Goal: Answer question/provide support

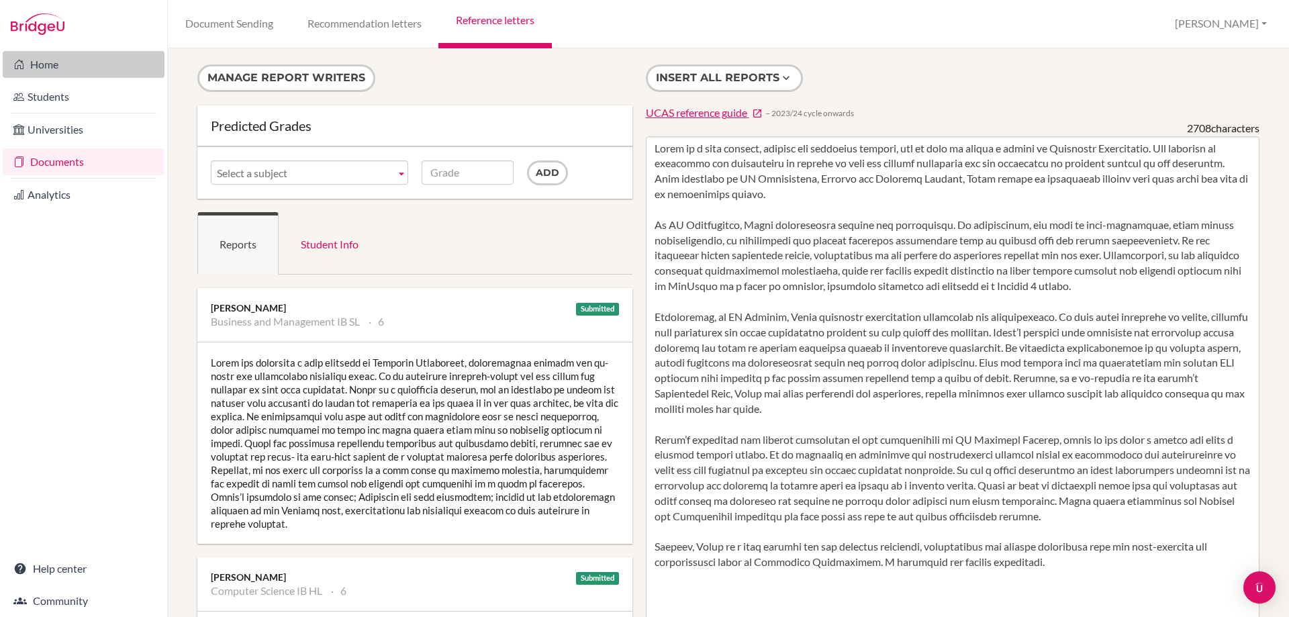
click at [48, 67] on link "Home" at bounding box center [84, 64] width 162 height 27
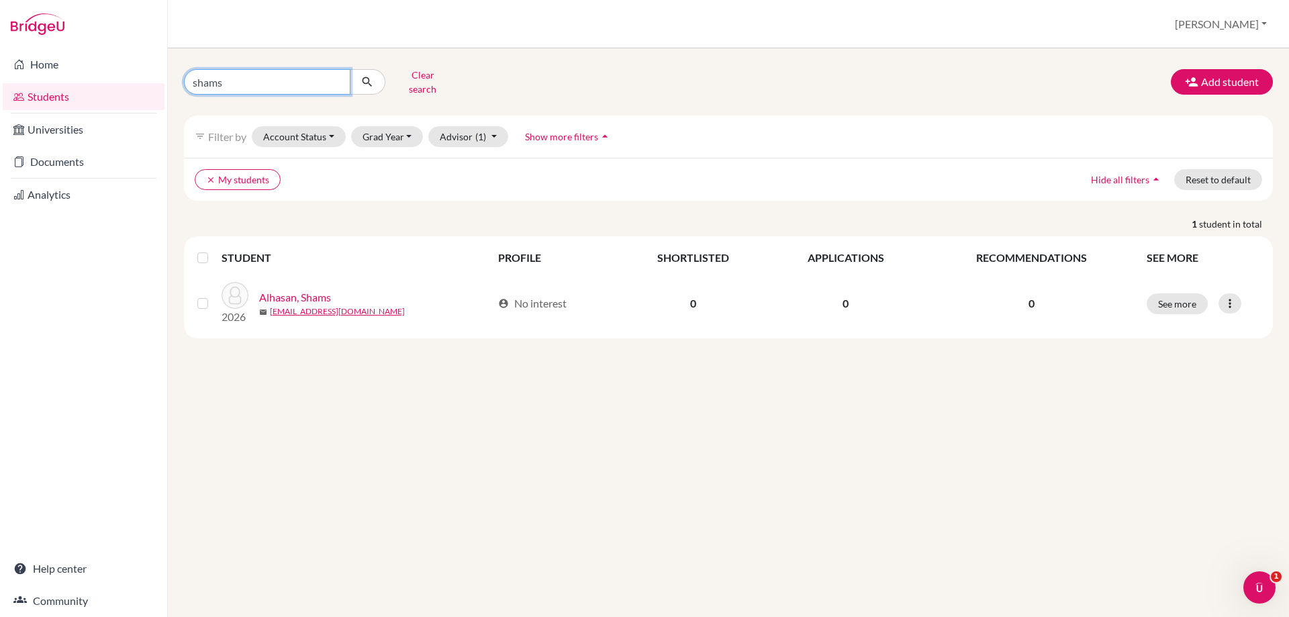
drag, startPoint x: 224, startPoint y: 65, endPoint x: 179, endPoint y: 66, distance: 45.0
click at [179, 66] on div "shams Clear search" at bounding box center [359, 81] width 370 height 35
type input "sabir"
click button "submit" at bounding box center [368, 82] width 36 height 26
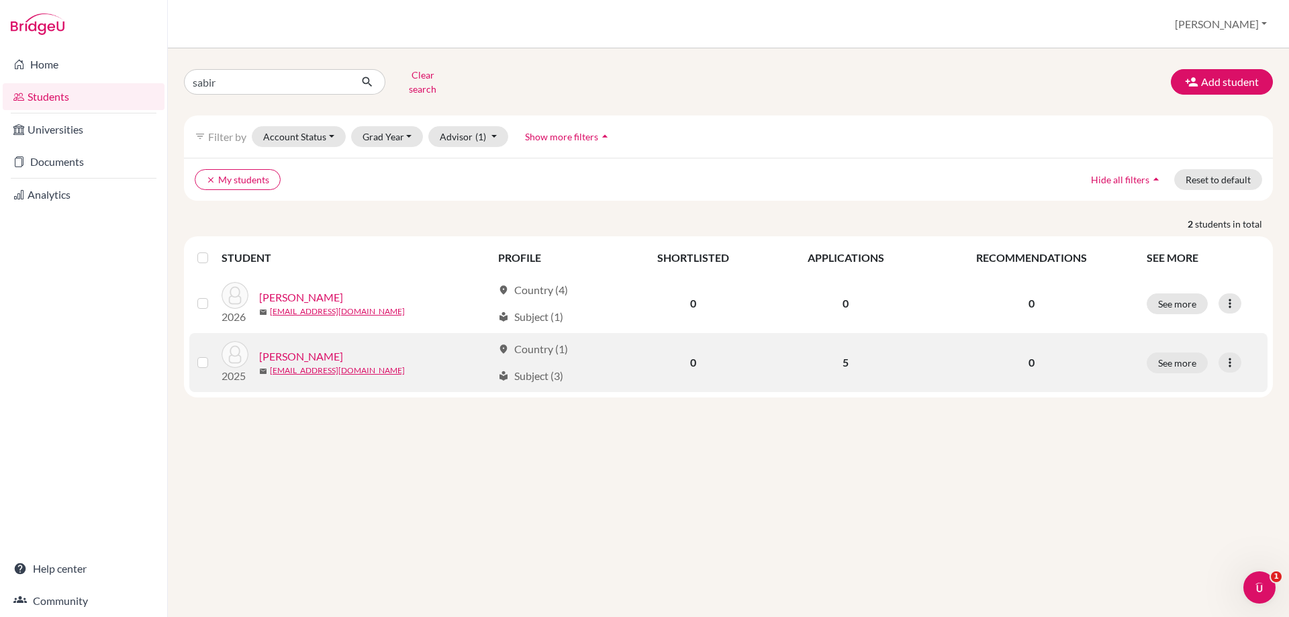
click at [288, 348] on link "Sabir, Zayn" at bounding box center [301, 356] width 84 height 16
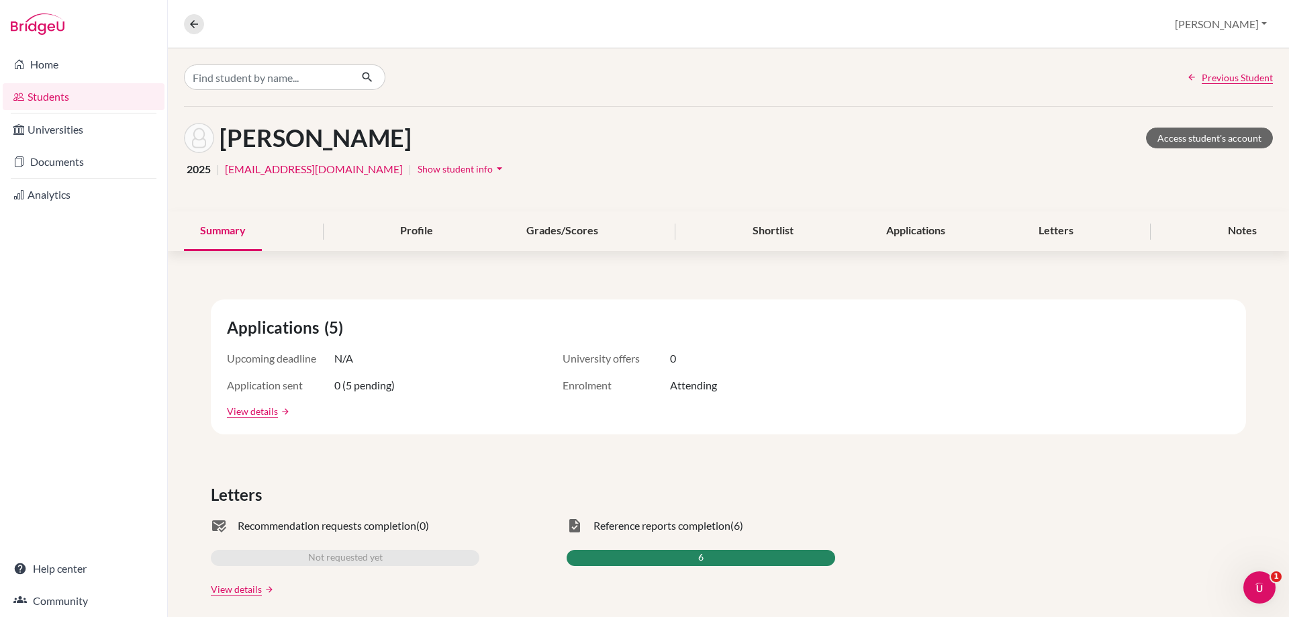
click at [961, 243] on div "Summary Profile Grades/Scores Shortlist Applications Letters Notes" at bounding box center [728, 231] width 1089 height 40
click at [938, 225] on div "Applications" at bounding box center [915, 231] width 91 height 40
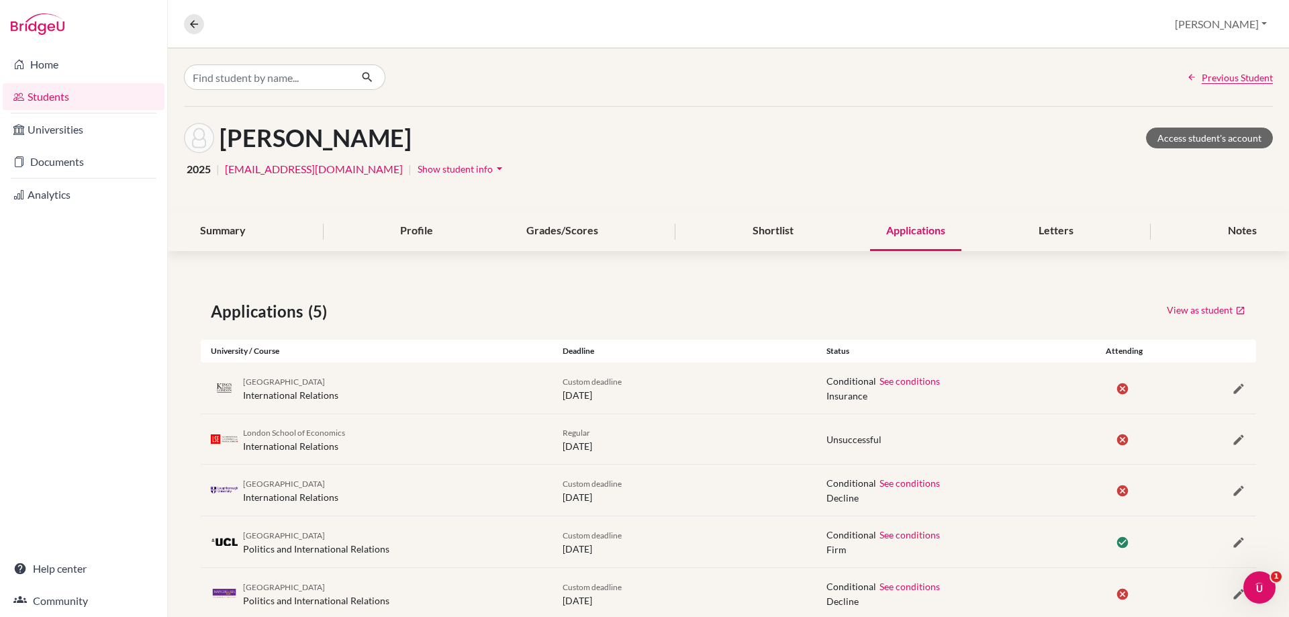
scroll to position [35, 0]
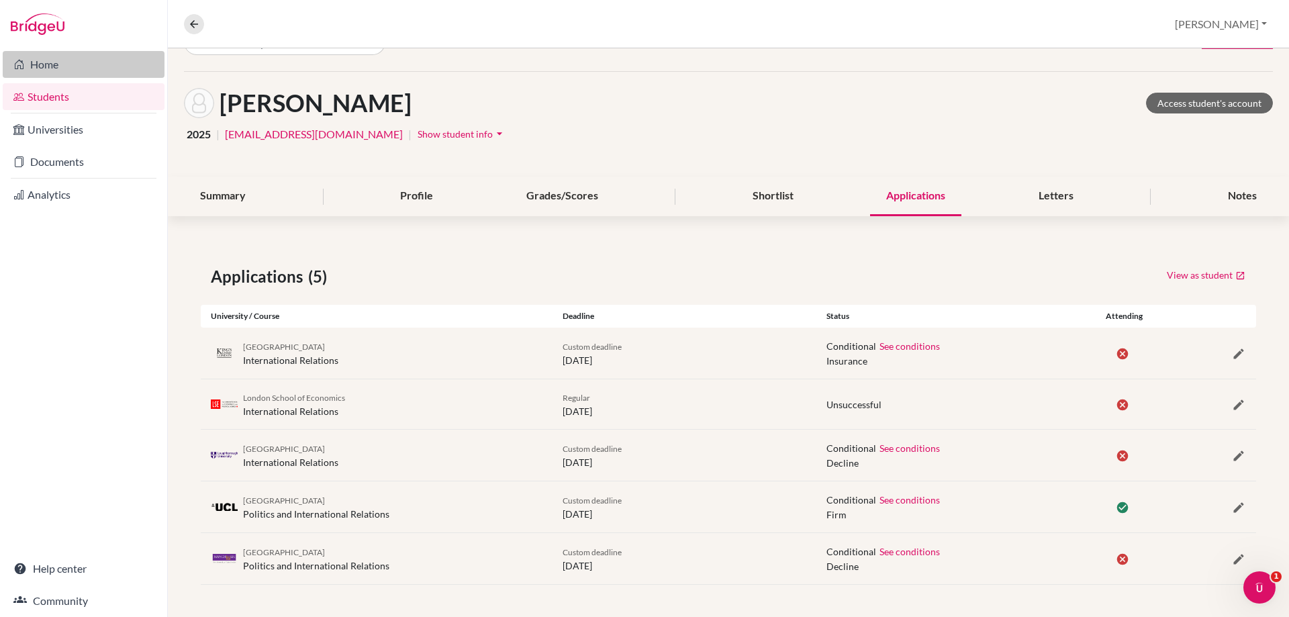
click at [61, 67] on link "Home" at bounding box center [84, 64] width 162 height 27
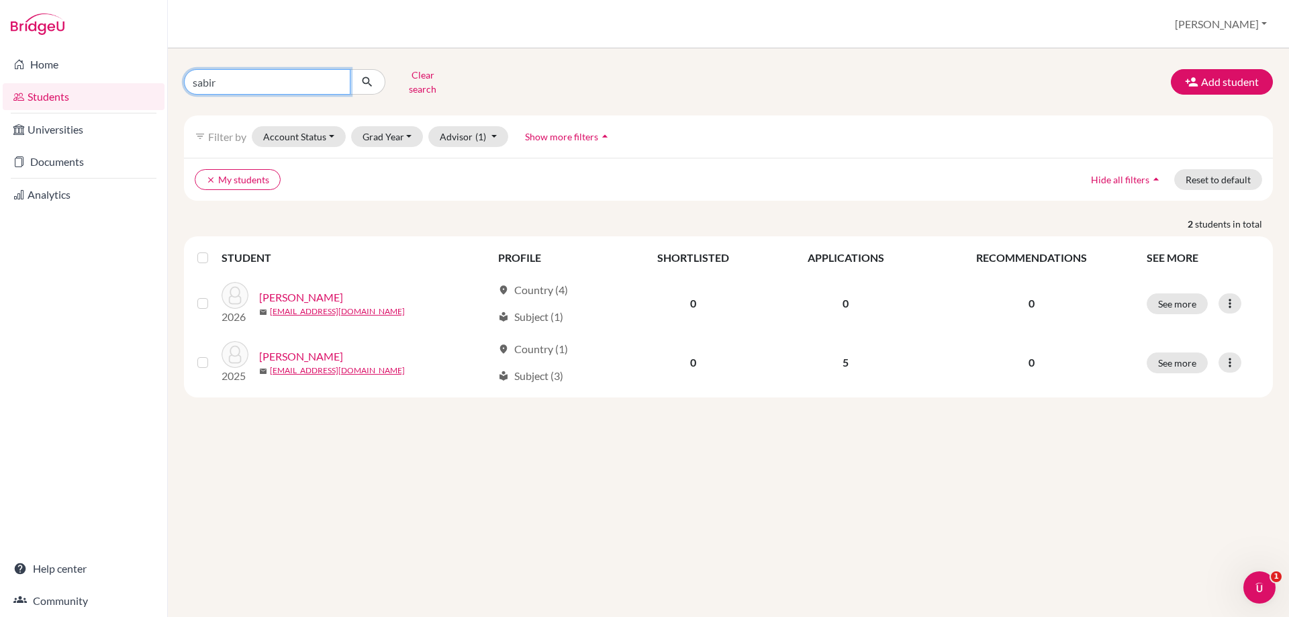
drag, startPoint x: 226, startPoint y: 79, endPoint x: 191, endPoint y: 80, distance: 34.9
click at [191, 80] on input "sabir" at bounding box center [267, 82] width 166 height 26
type input "amir"
click button "submit" at bounding box center [368, 82] width 36 height 26
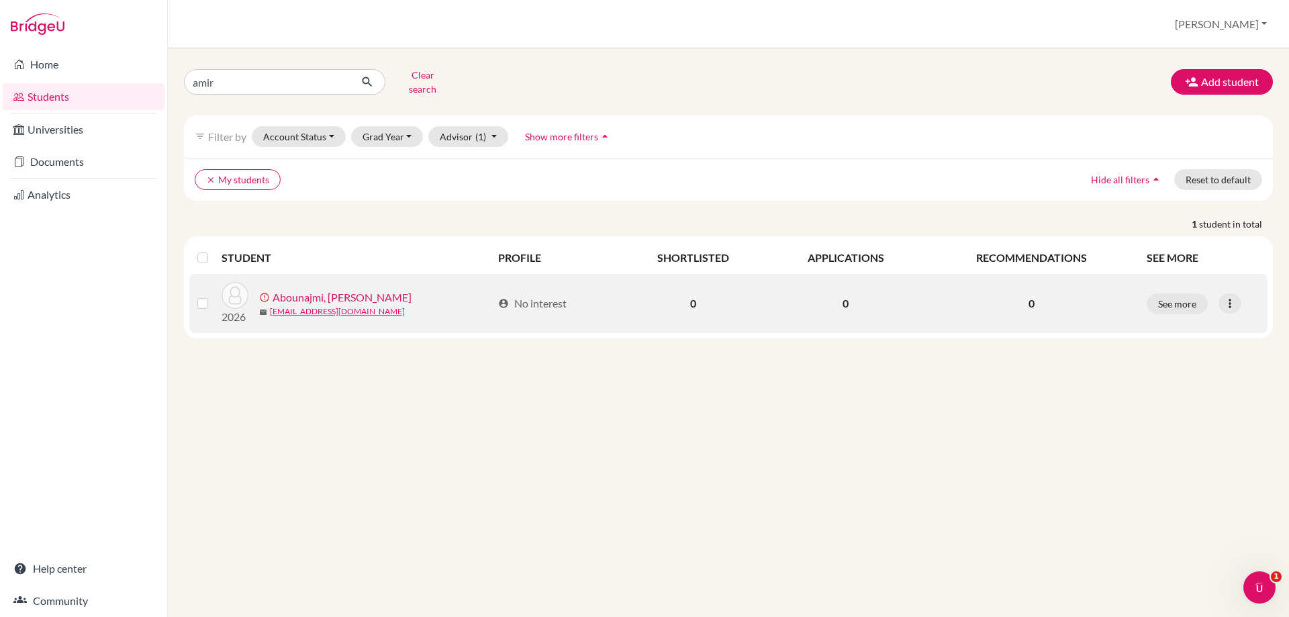
click at [325, 289] on link "Abounajmi, Amirhossein" at bounding box center [341, 297] width 139 height 16
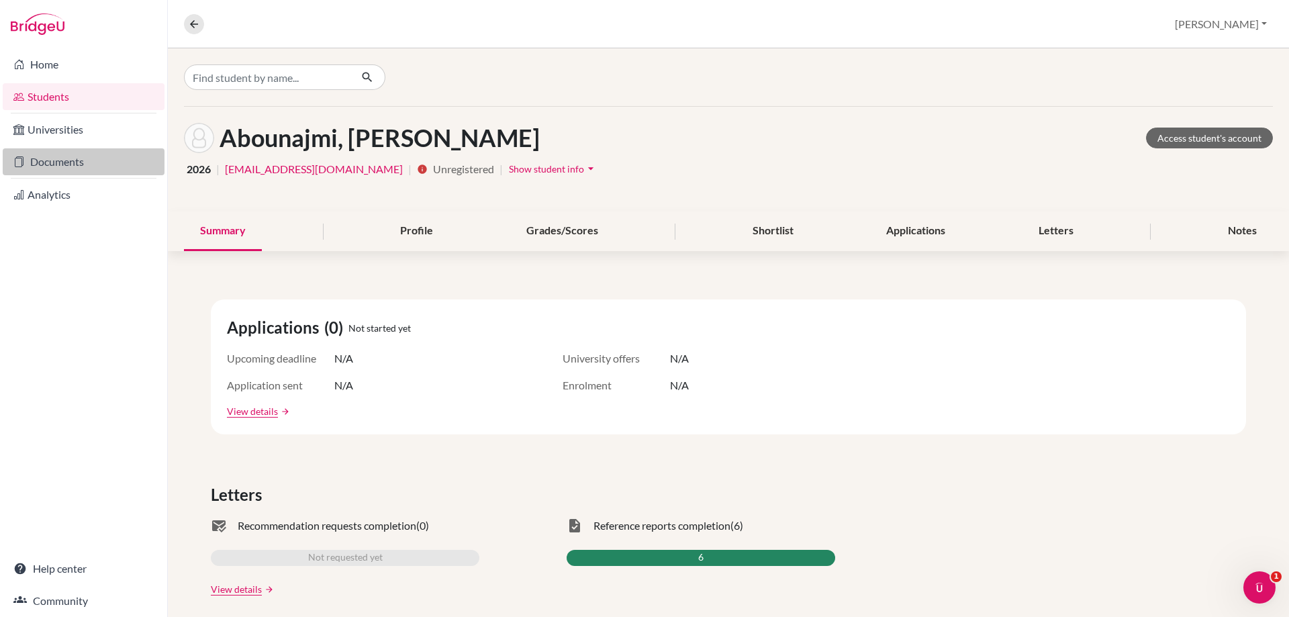
click at [74, 162] on link "Documents" at bounding box center [84, 161] width 162 height 27
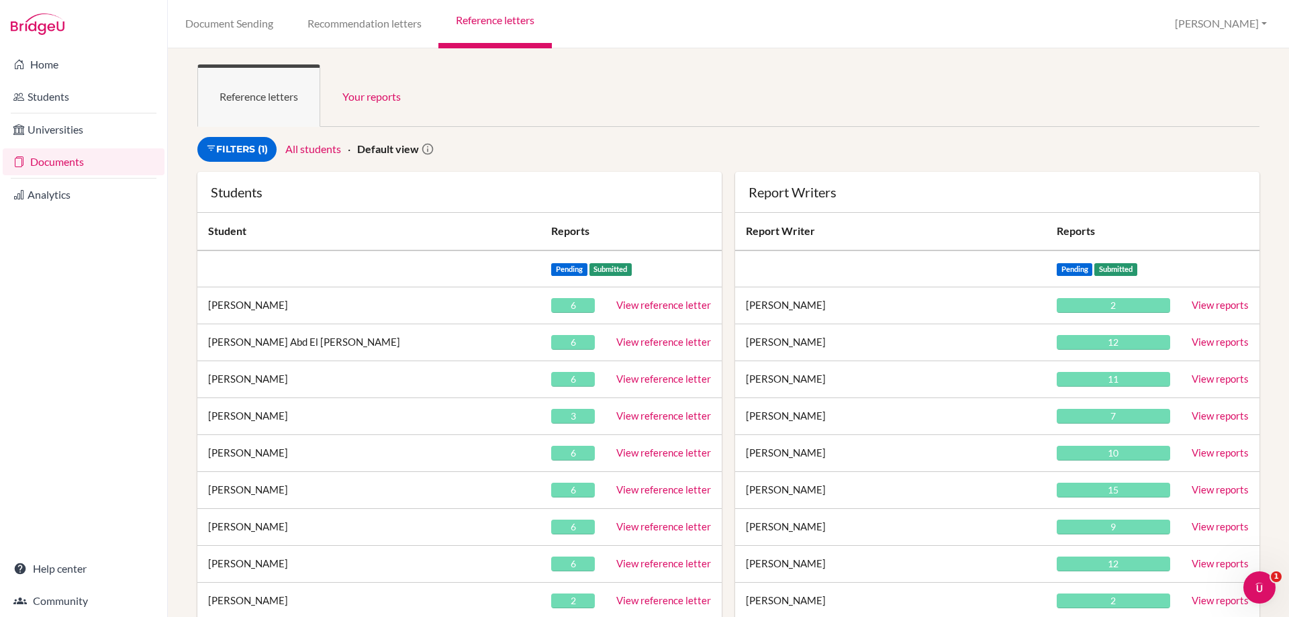
click at [675, 454] on link "View reference letter" at bounding box center [663, 452] width 95 height 12
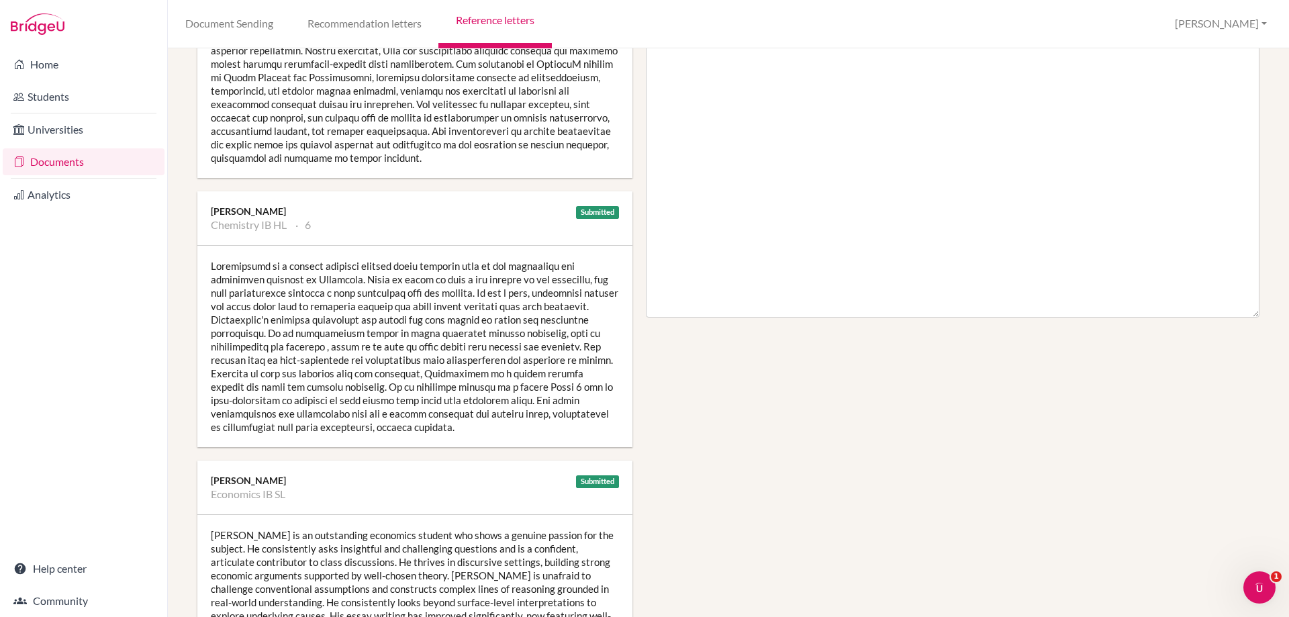
scroll to position [604, 0]
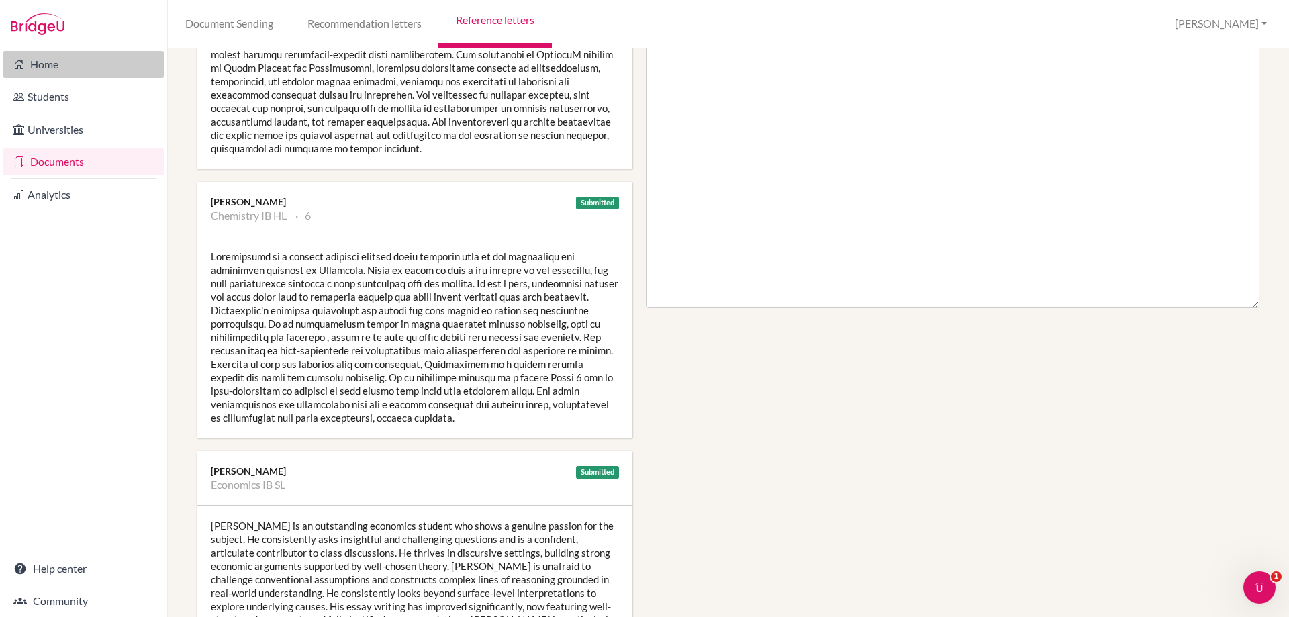
click at [49, 63] on link "Home" at bounding box center [84, 64] width 162 height 27
